Goal: Obtain resource: Download file/media

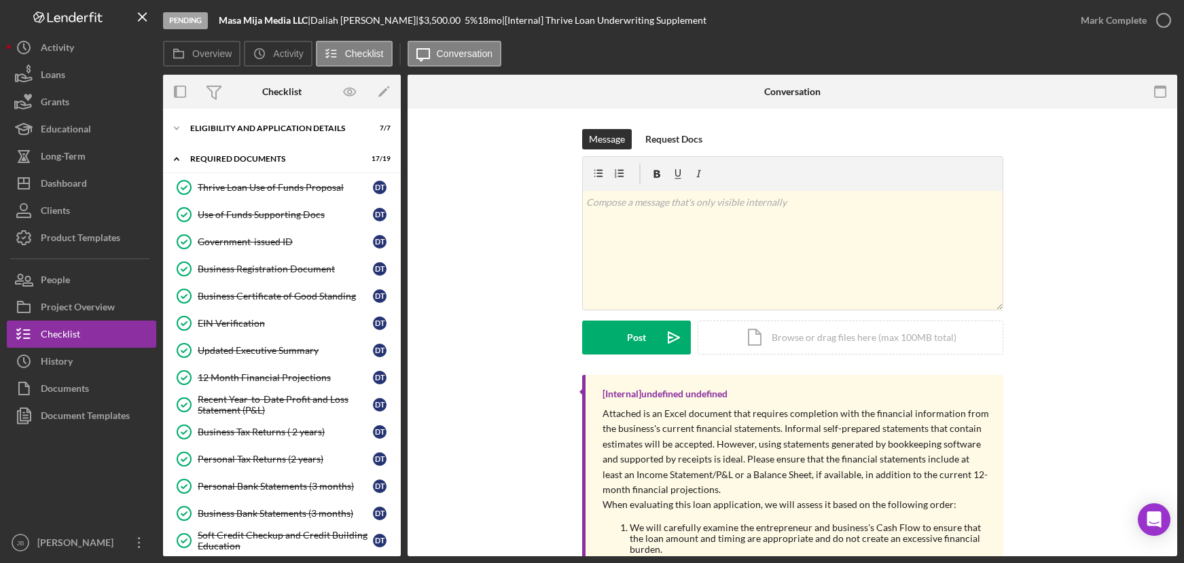
scroll to position [119, 0]
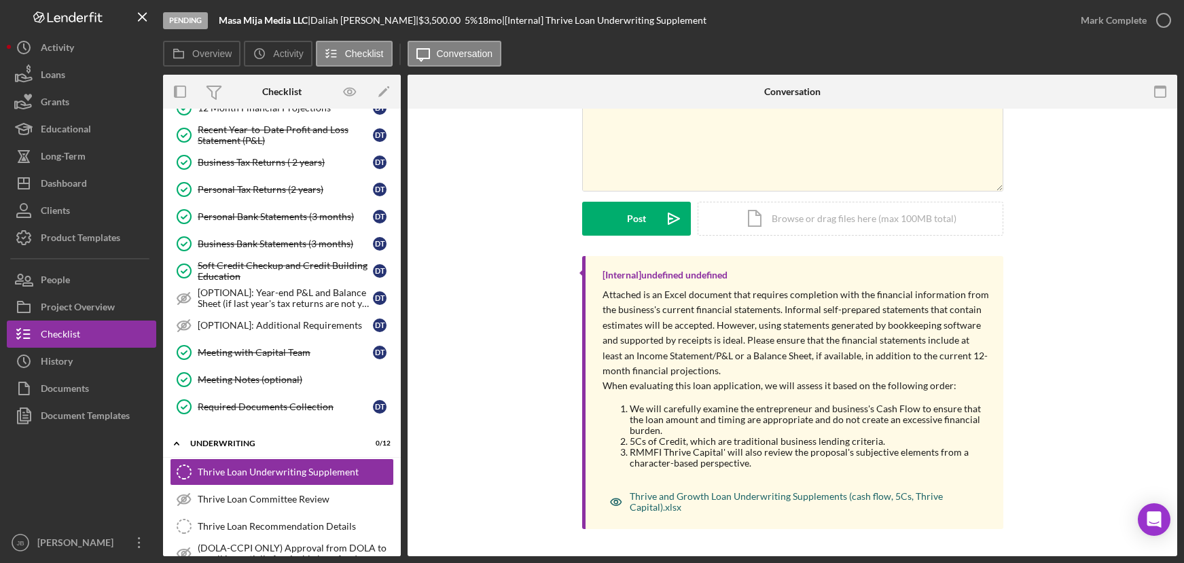
click at [712, 492] on div "Thrive and Growth Loan Underwriting Supplements (cash flow, 5Cs, Thrive Capital…" at bounding box center [803, 502] width 346 height 22
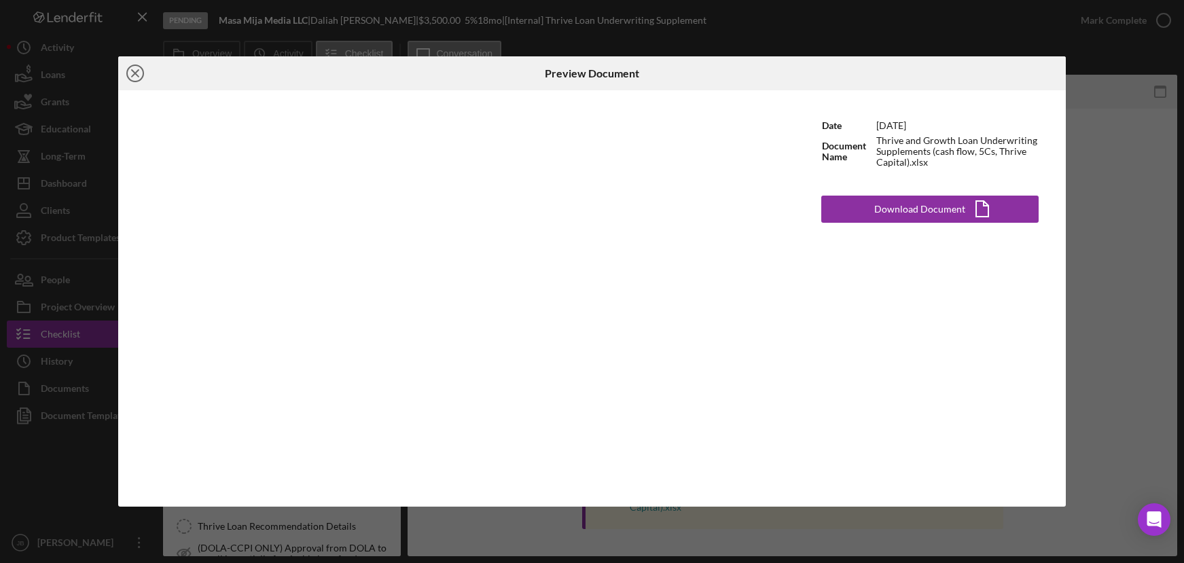
click at [132, 73] on icon "Icon/Close" at bounding box center [135, 73] width 34 height 34
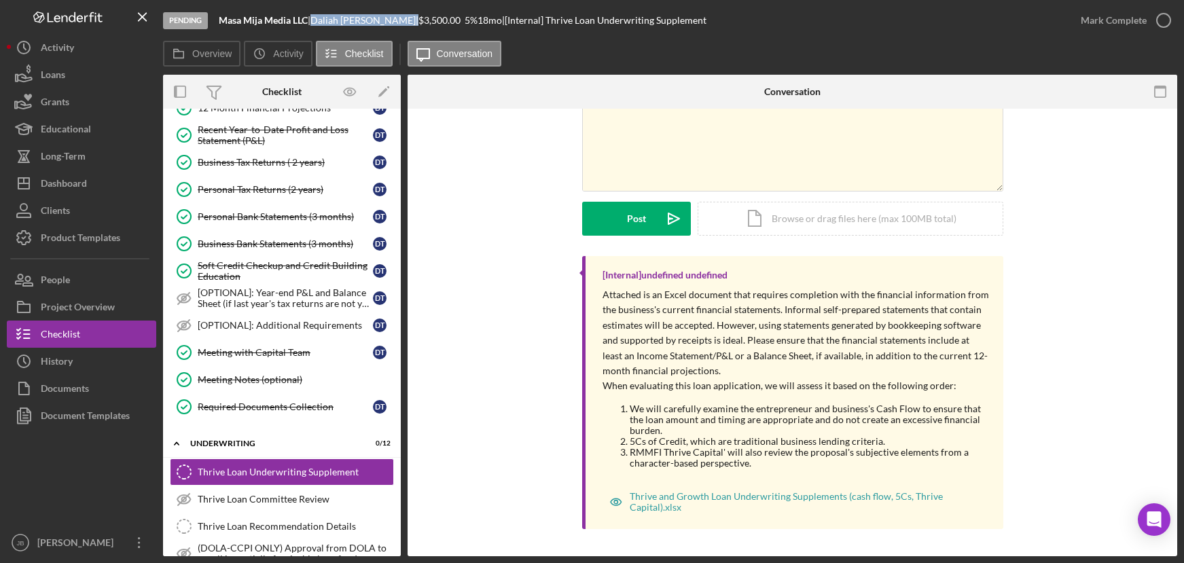
drag, startPoint x: 380, startPoint y: 21, endPoint x: 322, endPoint y: 25, distance: 57.9
click at [322, 25] on div "Daliah Torrez |" at bounding box center [364, 20] width 108 height 11
copy div "Daliah Torrez"
drag, startPoint x: 313, startPoint y: 19, endPoint x: 222, endPoint y: 14, distance: 91.1
click at [222, 15] on div "Masa Mija Media LLC |" at bounding box center [265, 20] width 92 height 11
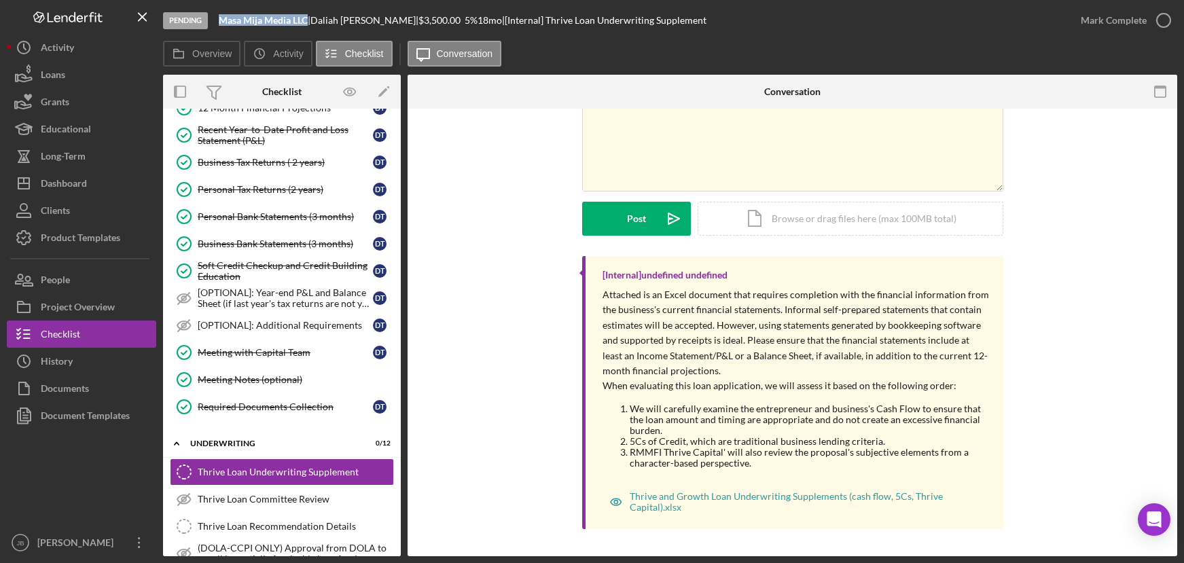
copy b "Masa Mija Media LLC"
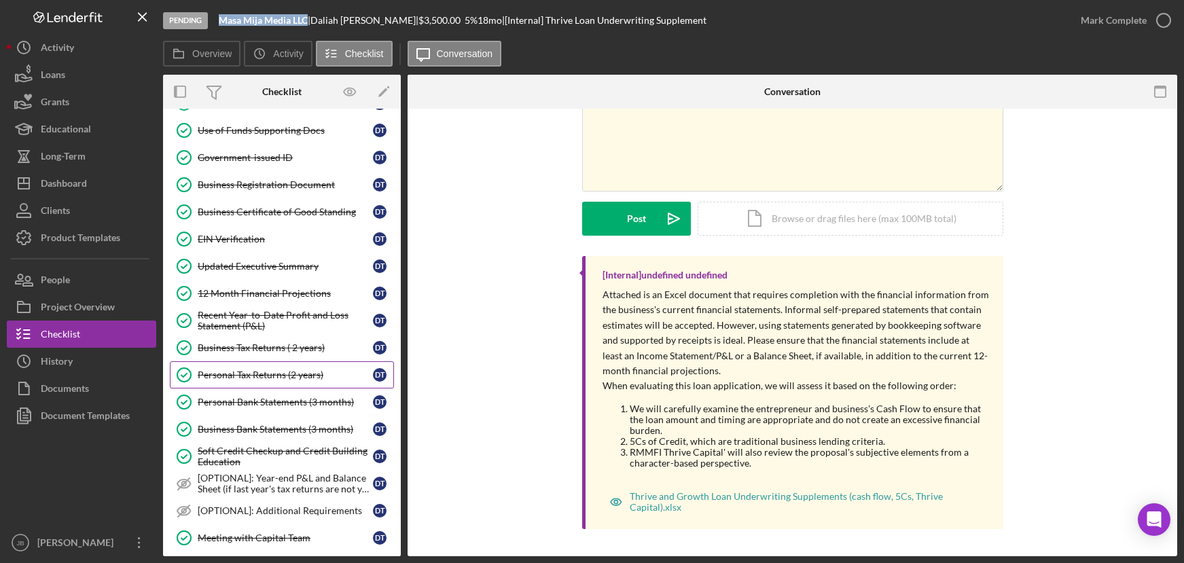
scroll to position [78, 0]
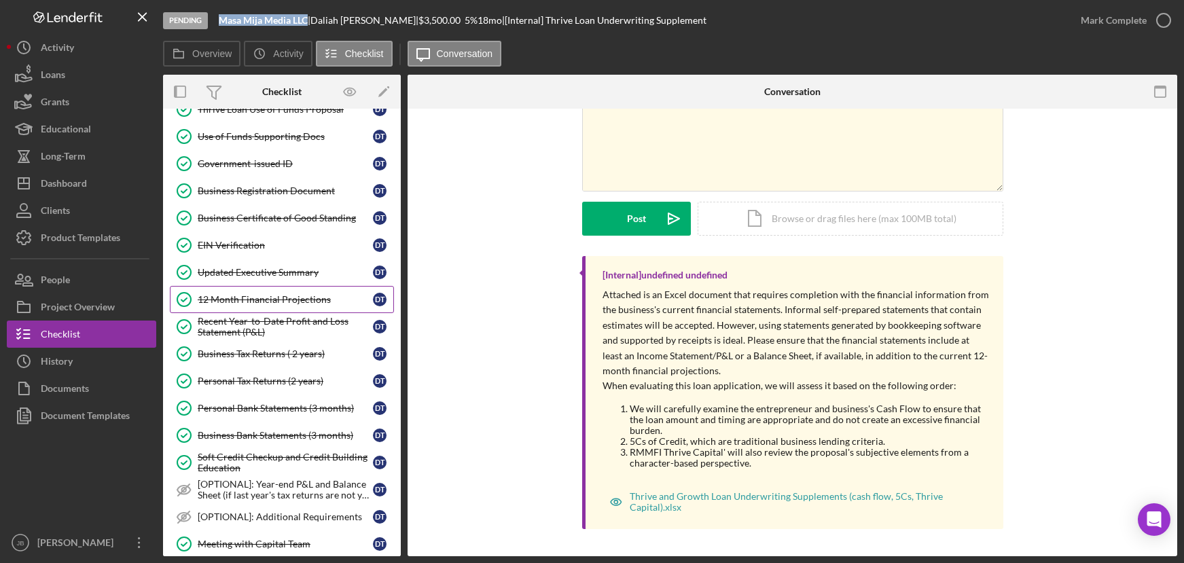
click at [319, 299] on div "12 Month Financial Projections" at bounding box center [285, 299] width 175 height 11
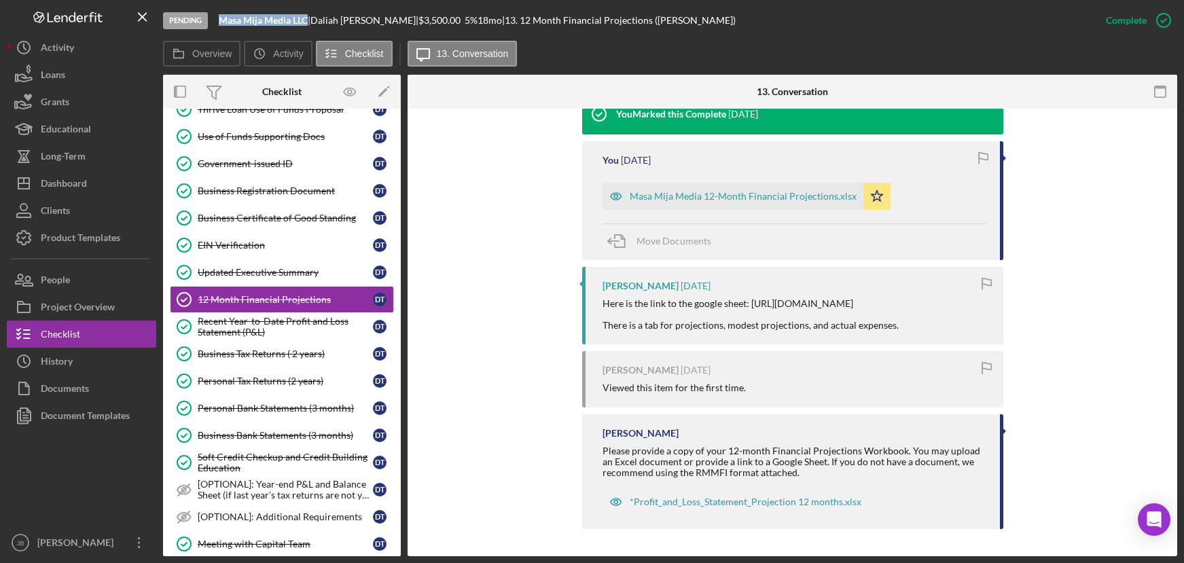
scroll to position [490, 0]
click at [715, 191] on div "Masa Mija Media 12-Month Financial Projections.xlsx" at bounding box center [743, 196] width 227 height 11
